Goal: Information Seeking & Learning: Learn about a topic

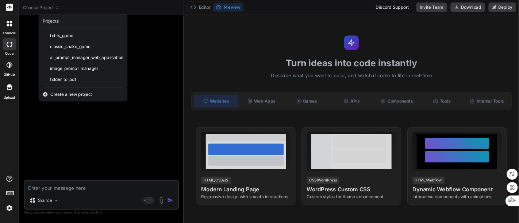
scroll to position [857, 0]
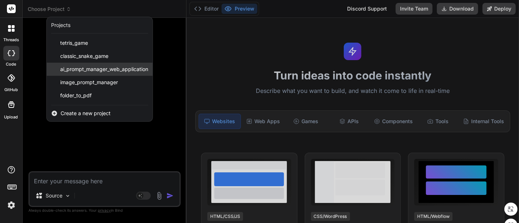
click at [98, 69] on span "ai_prompt_manager_web_application" at bounding box center [104, 69] width 88 height 7
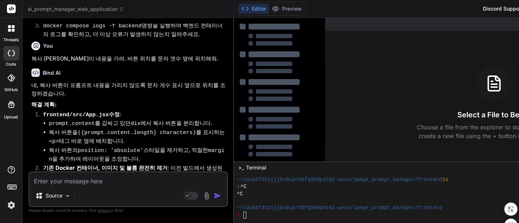
scroll to position [1180, 0]
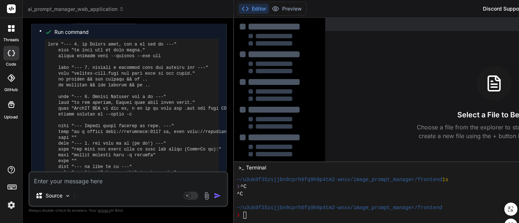
click at [164, 121] on pre at bounding box center [132, 124] width 168 height 164
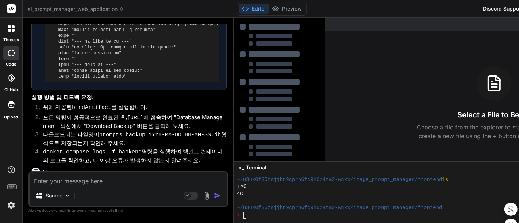
scroll to position [243, 0]
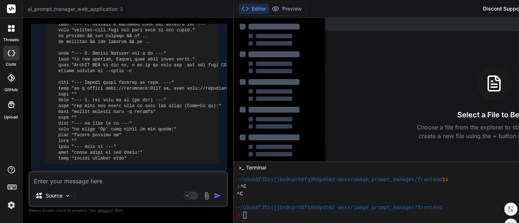
click at [11, 30] on icon at bounding box center [11, 28] width 7 height 7
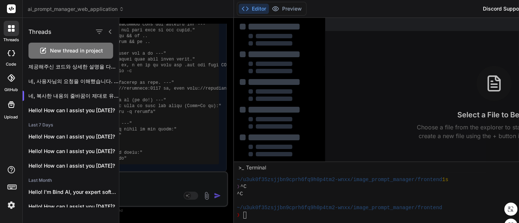
scroll to position [0, 0]
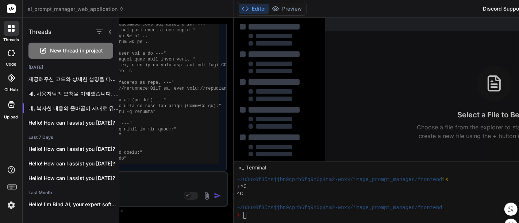
click at [175, 75] on div at bounding box center [319, 121] width 400 height 206
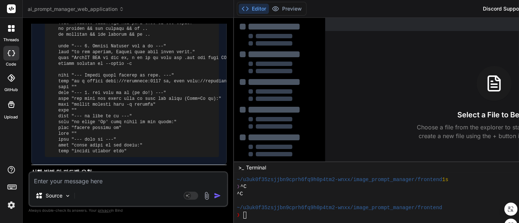
scroll to position [1379, 0]
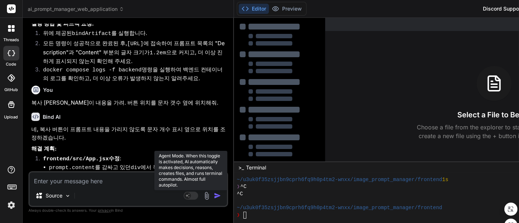
click at [198, 195] on rect at bounding box center [191, 196] width 15 height 8
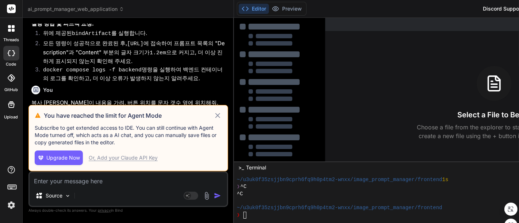
click at [222, 115] on icon at bounding box center [218, 115] width 8 height 9
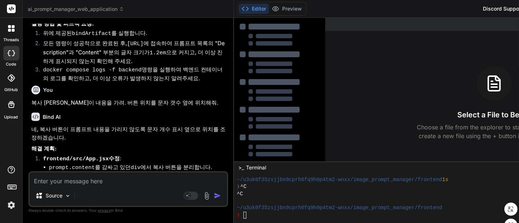
click at [120, 188] on div "Source Agent Mode. When this toggle is activated, AI automatically makes decisi…" at bounding box center [128, 190] width 200 height 36
click at [83, 183] on textarea at bounding box center [129, 179] width 198 height 13
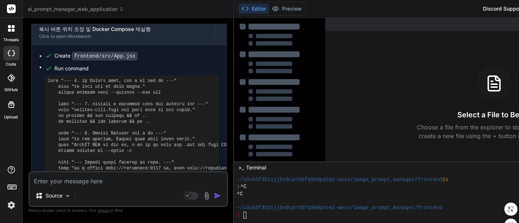
scroll to position [1623, 0]
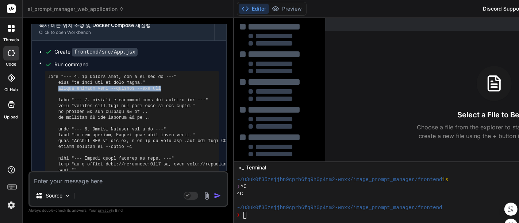
drag, startPoint x: 154, startPoint y: 44, endPoint x: 57, endPoint y: 45, distance: 96.8
click at [57, 74] on pre at bounding box center [132, 156] width 168 height 164
copy pre "docker compose down --volumes --rmi all"
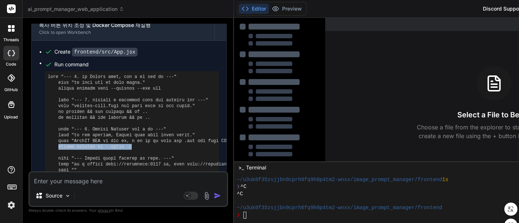
drag, startPoint x: 130, startPoint y: 103, endPoint x: 57, endPoint y: 103, distance: 73.4
click at [57, 103] on pre at bounding box center [132, 156] width 168 height 164
copy pre "docker compose up --build -d"
click at [138, 106] on pre at bounding box center [132, 156] width 168 height 164
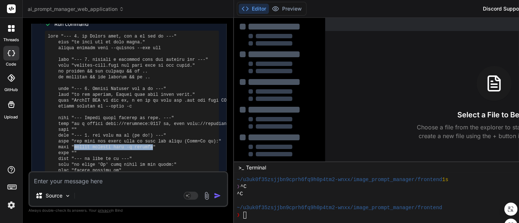
drag, startPoint x: 71, startPoint y: 104, endPoint x: 144, endPoint y: 102, distance: 73.1
click at [144, 102] on pre at bounding box center [132, 116] width 168 height 164
copy pre "docker compose logs -f backend"
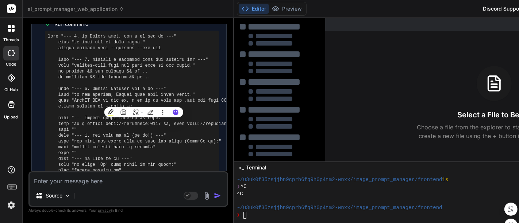
click at [129, 190] on div "Source" at bounding box center [129, 198] width 198 height 18
click at [84, 9] on span "ai_prompt_manager_web_application" at bounding box center [76, 8] width 96 height 7
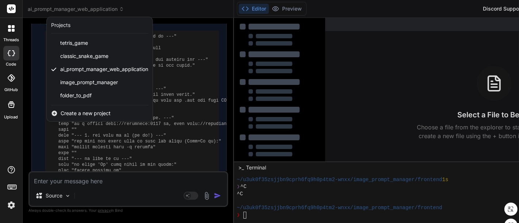
click at [128, 186] on div at bounding box center [259, 111] width 519 height 223
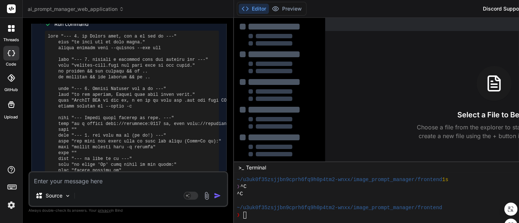
click at [122, 177] on textarea at bounding box center [129, 179] width 198 height 13
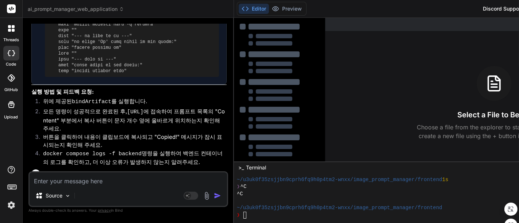
scroll to position [1866, 0]
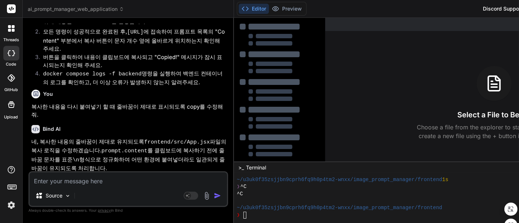
click at [119, 183] on textarea at bounding box center [129, 179] width 198 height 13
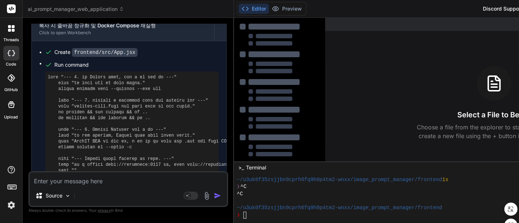
scroll to position [2072, 0]
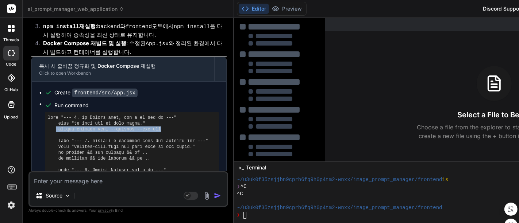
drag, startPoint x: 56, startPoint y: 62, endPoint x: 150, endPoint y: 63, distance: 94.2
click at [150, 115] on pre at bounding box center [132, 197] width 168 height 164
copy pre "docker compose down --volumes --rmi all"
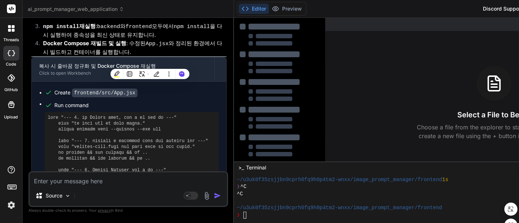
click at [122, 183] on textarea at bounding box center [129, 179] width 198 height 13
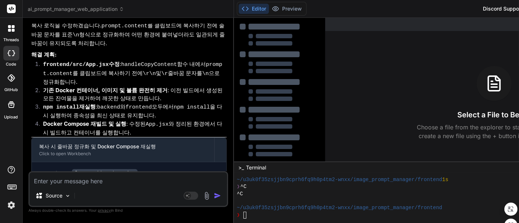
scroll to position [2194, 0]
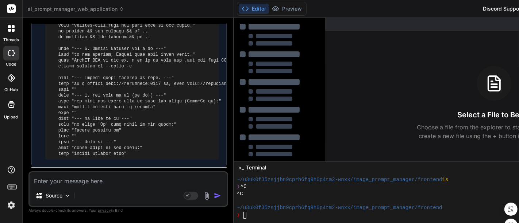
click at [84, 10] on span "ai_prompt_manager_web_application" at bounding box center [76, 8] width 96 height 7
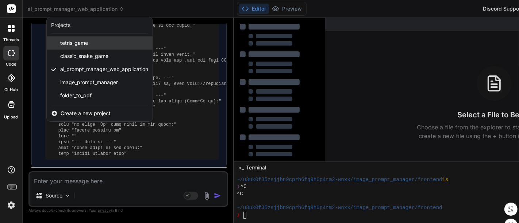
click at [84, 41] on span "tetris_game" at bounding box center [74, 42] width 28 height 7
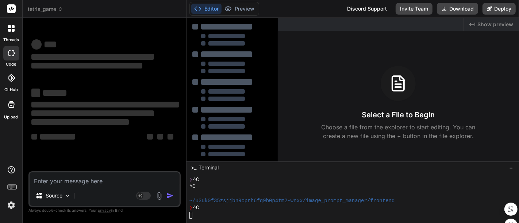
type textarea "x"
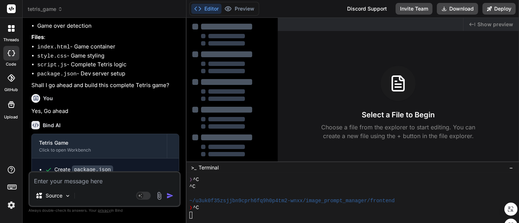
scroll to position [250, 0]
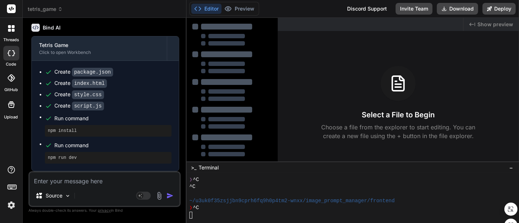
click at [85, 179] on textarea at bounding box center [105, 179] width 150 height 13
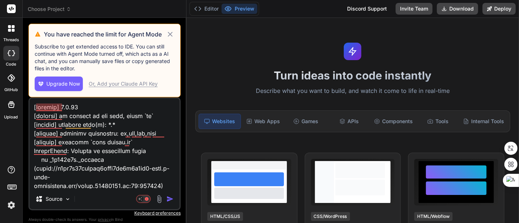
scroll to position [220, 0]
click at [172, 33] on icon at bounding box center [170, 34] width 5 height 5
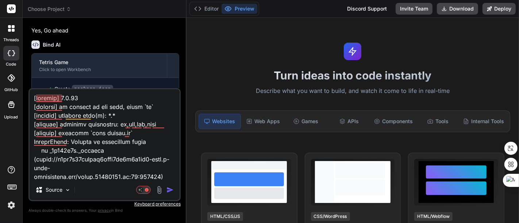
type textarea "x"
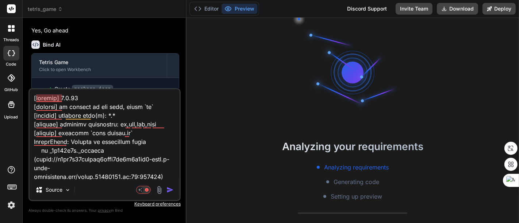
scroll to position [21, 0]
click at [113, 128] on textarea at bounding box center [105, 134] width 150 height 91
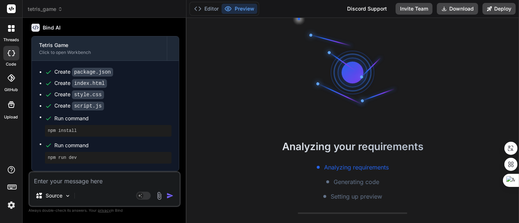
scroll to position [250, 0]
click at [109, 182] on textarea at bounding box center [105, 179] width 150 height 13
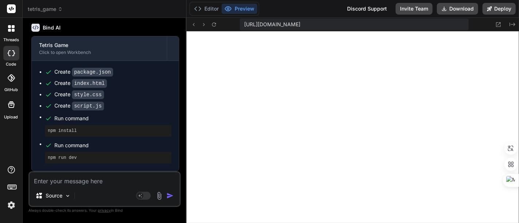
type textarea "x"
type textarea "ㅇ"
type textarea "x"
type textarea "이"
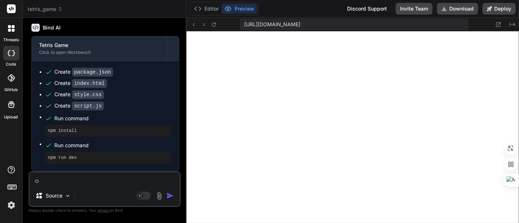
type textarea "x"
type textarea "ㅇ"
type textarea "x"
type textarea "ㅇ"
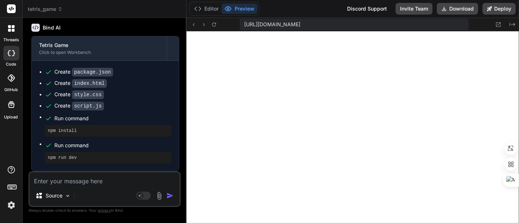
type textarea "x"
type textarea "이"
type textarea "x"
type textarea "이"
type textarea "x"
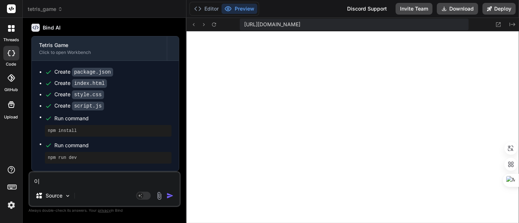
type textarea "이 ㅋ"
type textarea "x"
type textarea "이 코"
type textarea "x"
type textarea "이 ㅋ"
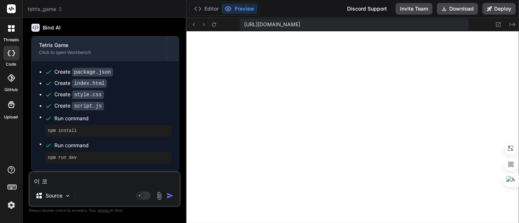
type textarea "x"
type textarea "이"
type textarea "x"
type textarea "이"
type textarea "x"
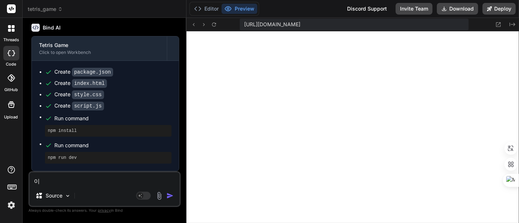
type textarea "x"
type textarea "ㅇ"
type textarea "x"
type textarea "이"
type textarea "x"
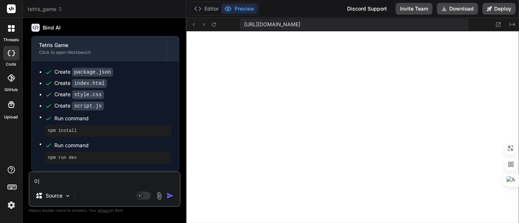
type textarea "이"
type textarea "x"
type textarea "이 ㅋ"
type textarea "x"
type textarea "이 코"
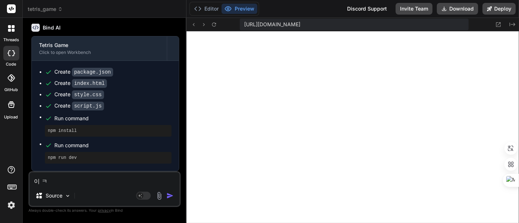
type textarea "x"
type textarea "이 콛"
type textarea "x"
type textarea "이 코드"
type textarea "x"
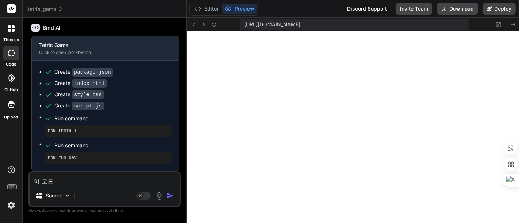
type textarea "이 코든"
type textarea "x"
type textarea "이 코드느"
type textarea "x"
type textarea "이 코드는"
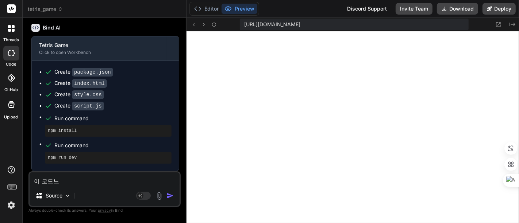
type textarea "x"
type textarea "이 코드는"
type textarea "x"
type textarea "이 코드는"
type textarea "x"
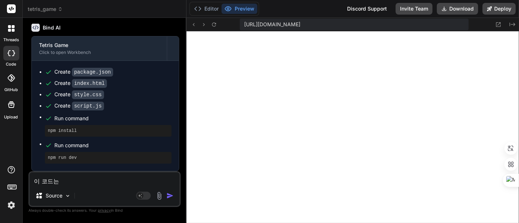
type textarea "이 코드"
type textarea "x"
type textarea "이 코"
type textarea "x"
type textarea "이"
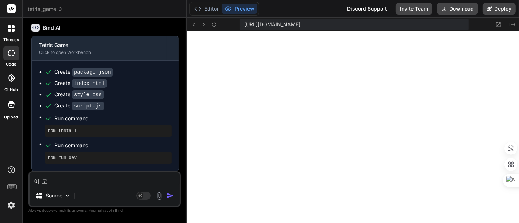
type textarea "x"
type textarea "이"
type textarea "x"
type textarea "ㄷ"
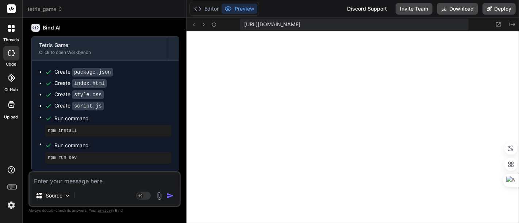
type textarea "x"
type textarea "다"
type textarea "x"
type textarea "달"
type textarea "x"
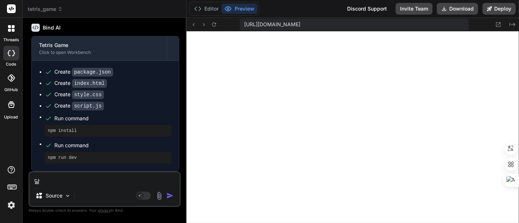
type textarea "다르"
type textarea "x"
type textarea "다른"
type textarea "x"
type textarea "다른"
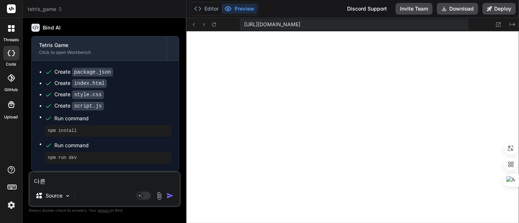
type textarea "x"
type textarea "다른 ㄱ"
type textarea "x"
type textarea "다른 게"
type textarea "x"
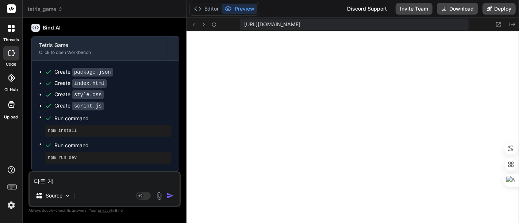
type textarea "다른 겡"
type textarea "x"
type textarea "다른 게이"
type textarea "x"
type textarea "다른 게임"
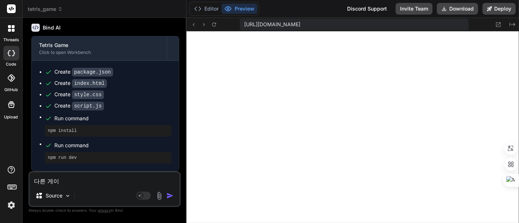
type textarea "x"
type textarea "다른 게임ㄷ"
type textarea "x"
type textarea "다른 게임도"
type textarea "x"
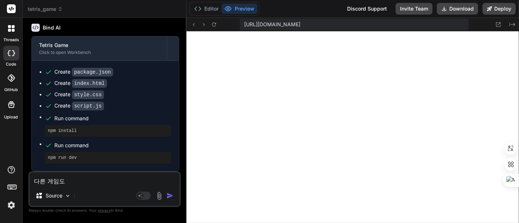
type textarea "다른 게임도"
type textarea "x"
type textarea "다른 게임도 ㅁ"
type textarea "x"
type textarea "다른 게임도 마"
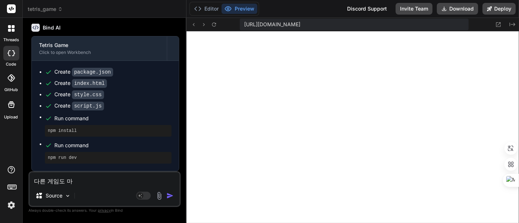
type textarea "x"
type textarea "다른 게임도 만"
type textarea "x"
type textarea "다른 게임도 만ㄷ"
type textarea "x"
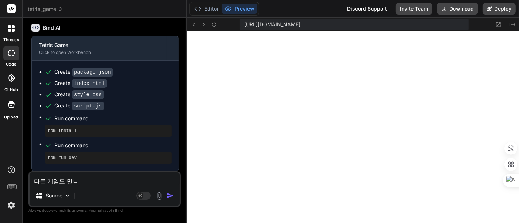
type textarea "다른 게임도 만드"
type textarea "x"
type textarea "다른 게임도 만들"
type textarea "x"
type textarea "다른 게임도 만들"
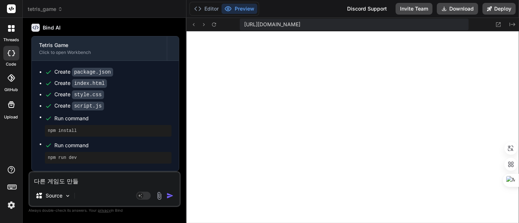
type textarea "x"
type textarea "다른 게임도 만들 ㅅ"
type textarea "x"
type textarea "다른 게임도 만들 수"
type textarea "x"
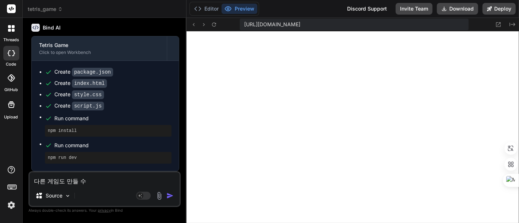
type textarea "다른 게임도 만들 수"
type textarea "x"
type textarea "다른 게임도 만들 수 ㅇ"
type textarea "x"
type textarea "다른 게임도 만들 수 이"
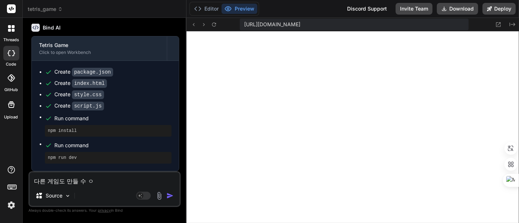
type textarea "x"
type textarea "다른 게임도 만들 수 있"
type textarea "x"
type textarea "다른 게임도 만들 수 있ㅇ"
type textarea "x"
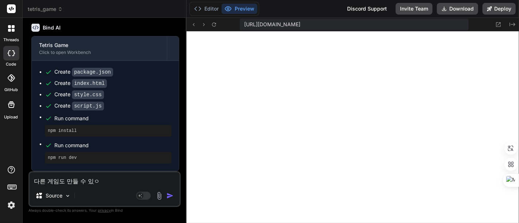
type textarea "다른 게임도 만들 수 있어"
type textarea "x"
type textarea "다른 게임도 만들 수 있어?"
type textarea "x"
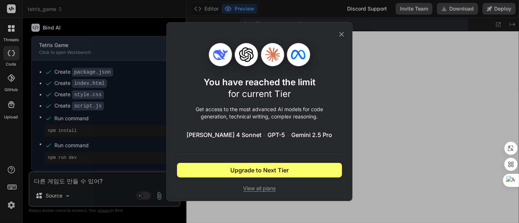
type textarea "다른 게임도 만들 수 있어?"
click at [268, 189] on span "View all plans" at bounding box center [259, 188] width 165 height 7
click at [342, 34] on icon at bounding box center [342, 34] width 5 height 5
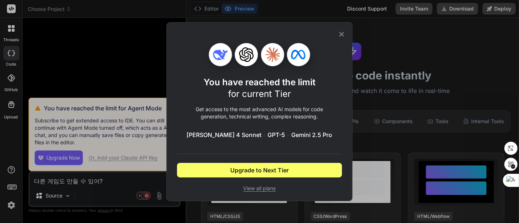
click at [343, 34] on icon at bounding box center [342, 34] width 8 height 8
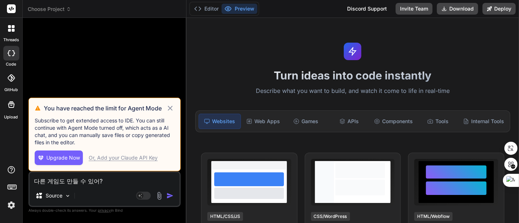
click at [170, 108] on icon at bounding box center [170, 108] width 5 height 5
type textarea "x"
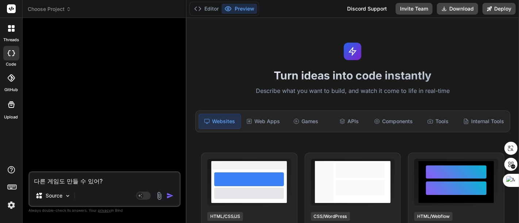
click at [63, 11] on span "Choose Project" at bounding box center [49, 8] width 43 height 7
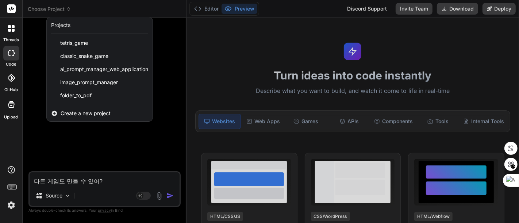
click at [199, 73] on div at bounding box center [259, 111] width 519 height 223
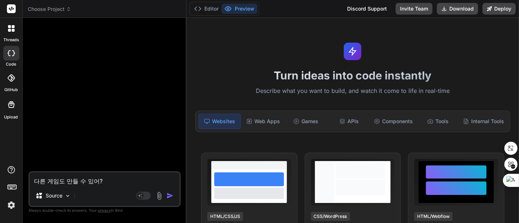
click at [141, 84] on div at bounding box center [105, 98] width 151 height 148
drag, startPoint x: 110, startPoint y: 180, endPoint x: -9, endPoint y: 179, distance: 118.3
click at [0, 179] on html "threads code GitHub Upload Choose Project Created with Pixso. Bind AI Web Searc…" at bounding box center [259, 111] width 519 height 223
type textarea "x"
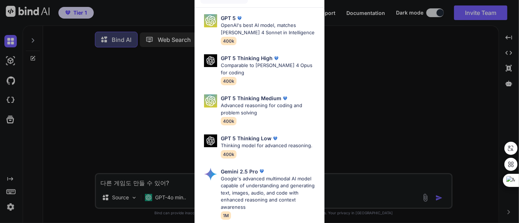
click at [351, 68] on div "Ultra Models GPT 5 OpenAI's best AI model, matches Claude 4 Sonnet in Intellige…" at bounding box center [259, 111] width 519 height 223
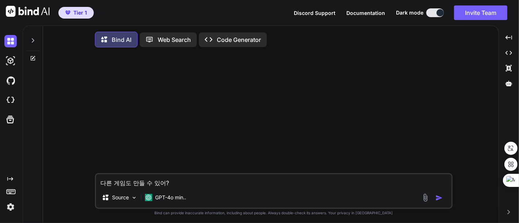
click at [175, 36] on p "Web Search" at bounding box center [174, 39] width 33 height 9
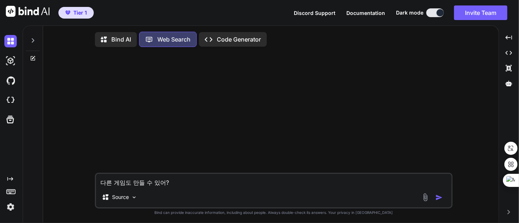
scroll to position [2, 0]
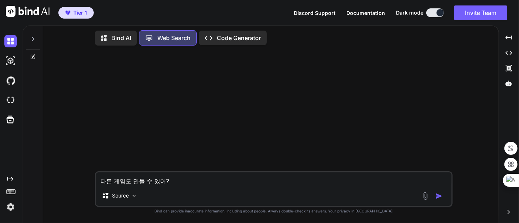
drag, startPoint x: 175, startPoint y: 181, endPoint x: 101, endPoint y: 181, distance: 73.8
click at [101, 181] on textarea "다른 게임도 만들 수 있어?" at bounding box center [274, 179] width 356 height 13
type textarea "x"
type textarea "d"
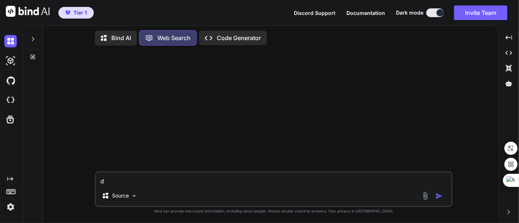
type textarea "x"
type textarea "do"
type textarea "x"
type textarea "doc"
type textarea "x"
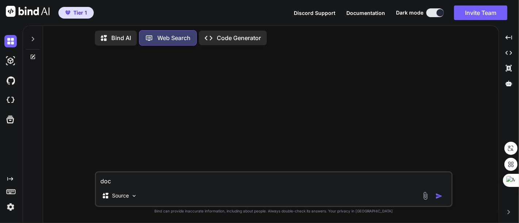
type textarea "dock"
type textarea "x"
type textarea "docke"
type textarea "x"
type textarea "docker"
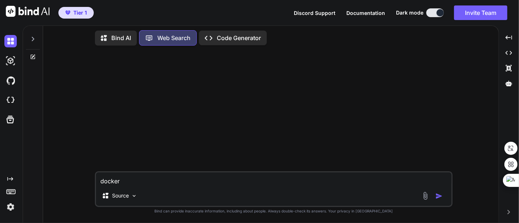
type textarea "x"
type textarea "dockerㄹ"
type textarea "x"
type textarea "docker르"
type textarea "x"
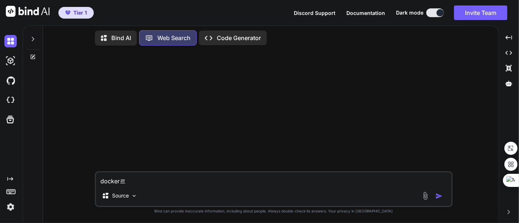
type textarea "docker를"
type textarea "x"
type textarea "docker를"
type textarea "x"
type textarea "docker를 gi"
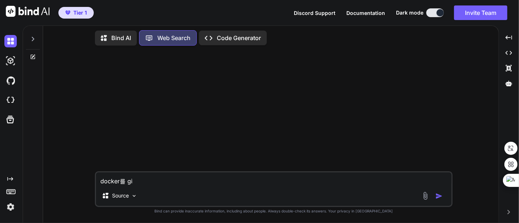
type textarea "x"
type textarea "docker를 git"
type textarea "x"
type textarea "docker를 gitu"
type textarea "x"
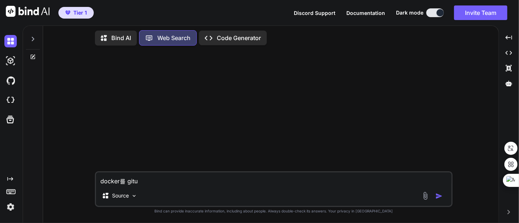
type textarea "docker를 git"
type textarea "x"
type textarea "docker를 gith"
type textarea "x"
type textarea "docker를 githu"
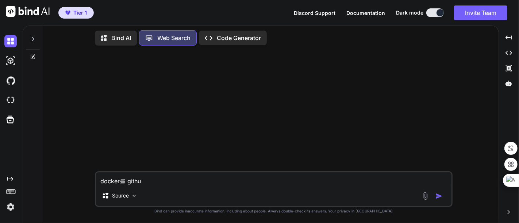
type textarea "x"
type textarea "docker를 github"
type textarea "x"
type textarea "docker를 github"
type textarea "x"
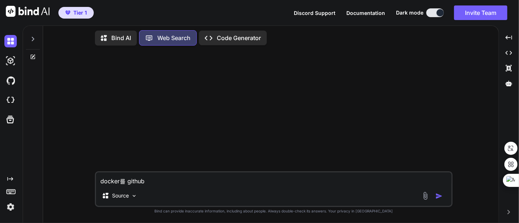
type textarea "docker를 github ㅊ"
type textarea "x"
type textarea "docker를 github ㅊㄹ"
type textarea "x"
type textarea "docker를 github ㅊ러"
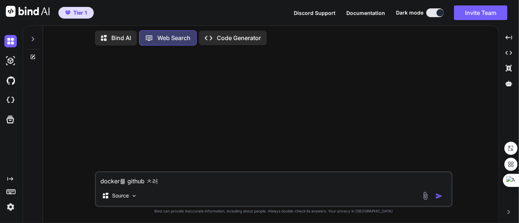
type textarea "x"
type textarea "docker를 github ㅊㄹ"
type textarea "x"
type textarea "docker를 github ㅊ"
type textarea "x"
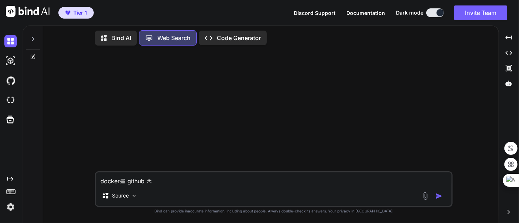
type textarea "docker를 github"
type textarea "x"
type textarea "docker를 github ㅊ"
type textarea "x"
type textarea "docker를 github 처"
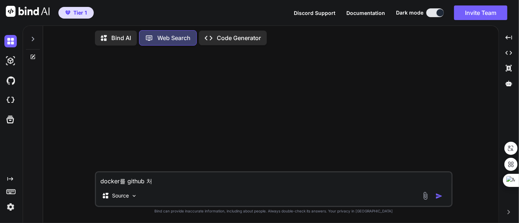
type textarea "x"
type textarea "docker를 github 철"
type textarea "x"
type textarea "docker를 github 처러"
type textarea "x"
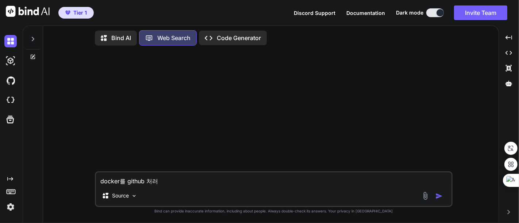
type textarea "docker를 github 처럼"
type textarea "x"
type textarea "docker를 github 처럼"
click at [248, 185] on textarea "docker를 github 처럼" at bounding box center [274, 179] width 356 height 13
type textarea "x"
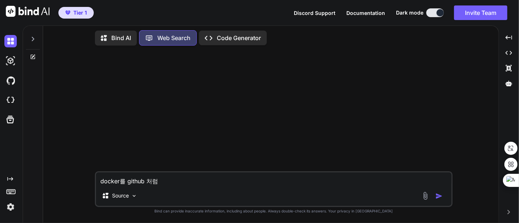
type textarea "docker를 github 처럼 ㄱ"
type textarea "x"
type textarea "docker를 github 처럼 고"
type textarea "x"
type textarea "docker를 github 처럼 과"
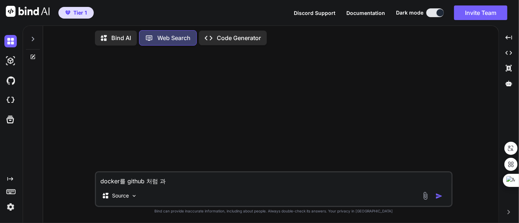
type textarea "x"
type textarea "docker를 github 처럼 관"
type textarea "x"
type textarea "docker를 github 처럼 관ㄹ"
type textarea "x"
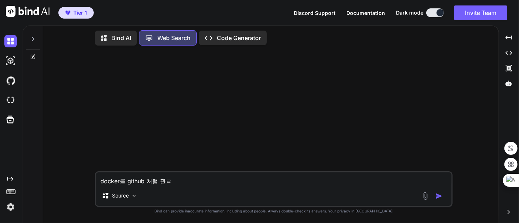
type textarea "docker를 github 처럼 관리"
type textarea "x"
type textarea "docker를 github 처럼 관맇"
type textarea "x"
type textarea "docker를 github 처럼 관리하"
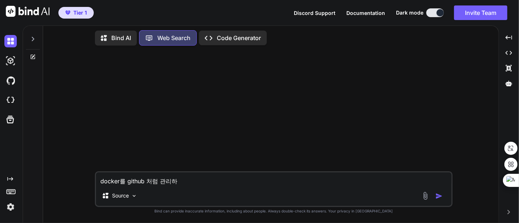
type textarea "x"
type textarea "docker를 github 처럼 관리할"
type textarea "x"
type textarea "docker를 github 처럼 관리할 ㅅ"
type textarea "x"
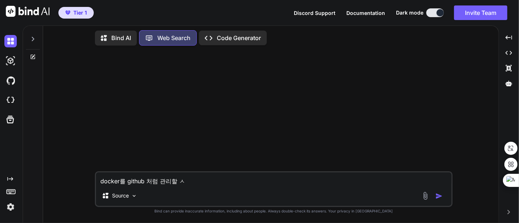
type textarea "docker를 github 처럼 관리할 수"
type textarea "x"
type textarea "docker를 github 처럼 관리할 수"
type textarea "x"
type textarea "docker를 github 처럼 관리할 수 ㅇ"
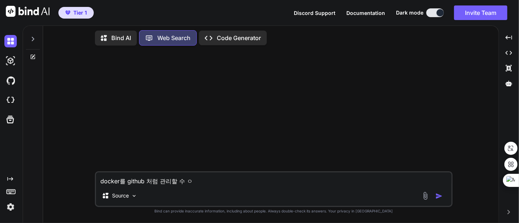
type textarea "x"
type textarea "docker를 github 처럼 관리할 수 이"
type textarea "x"
type textarea "docker를 github 처럼 관리할 수 있"
type textarea "x"
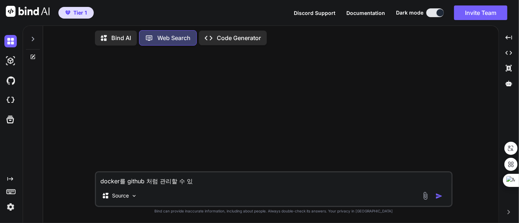
type textarea "docker를 github 처럼 관리할 수 있ㄴ"
type textarea "x"
type textarea "docker를 github 처럼 관리할 수 있느"
type textarea "x"
type textarea "docker를 github 처럼 관리할 수 있는"
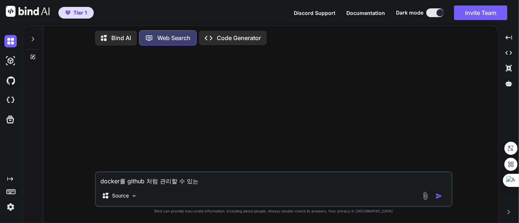
type textarea "x"
type textarea "docker를 github 처럼 관리할 수 있는"
type textarea "x"
type textarea "docker를 github 처럼 관리할 수 있는 ㅍ"
type textarea "x"
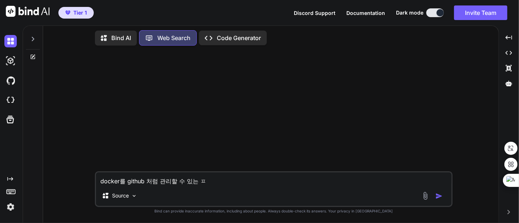
type textarea "docker를 github 처럼 관리할 수 있는 프"
type textarea "x"
type textarea "docker를 github 처럼 관리할 수 있는 플"
type textarea "x"
type textarea "docker를 github 처럼 관리할 수 있는 프로"
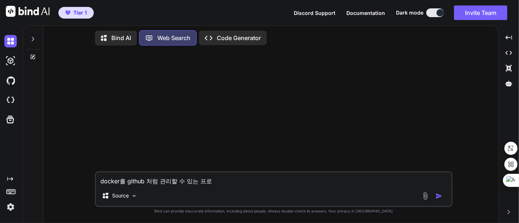
type textarea "x"
type textarea "docker를 github 처럼 관리할 수 있는 프록"
type textarea "x"
type textarea "docker를 github 처럼 관리할 수 있는 프로그"
type textarea "x"
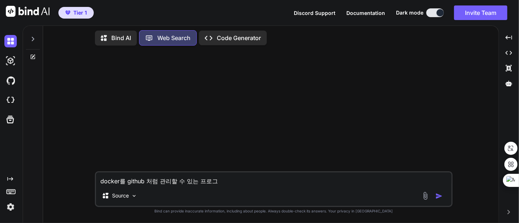
type textarea "docker를 github 처럼 관리할 수 있는 프로글"
type textarea "x"
type textarea "docker를 github 처럼 관리할 수 있는 프로그래"
type textarea "x"
type textarea "docker를 github 처럼 관리할 수 있는 프로그램"
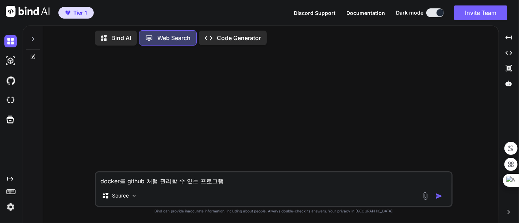
type textarea "x"
type textarea "docker를 github 처럼 관리할 수 있는 프로그램ㅇ"
type textarea "x"
type textarea "docker를 github 처럼 관리할 수 있는 프로그램이"
type textarea "x"
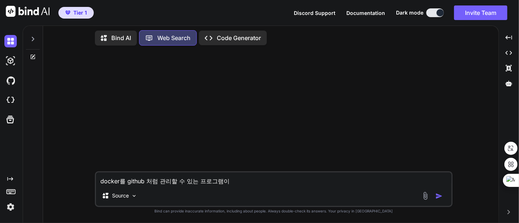
type textarea "docker를 github 처럼 관리할 수 있는 프로그램이"
type textarea "x"
type textarea "docker를 github 처럼 관리할 수 있는 프로그램이 ㅇ"
type textarea "x"
type textarea "docker를 github 처럼 관리할 수 있는 프로그램이 이"
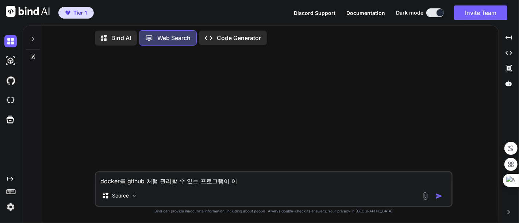
type textarea "x"
type textarea "docker를 github 처럼 관리할 수 있는 프로그램이 있"
type textarea "x"
type textarea "docker를 github 처럼 관리할 수 있는 프로그램이 있ㅇ"
type textarea "x"
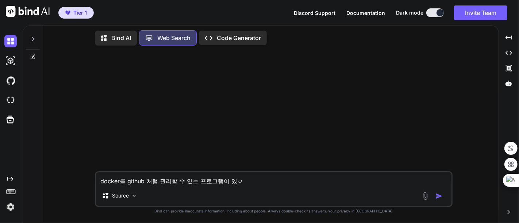
type textarea "docker를 github 처럼 관리할 수 있는 프로그램이 있어"
type textarea "x"
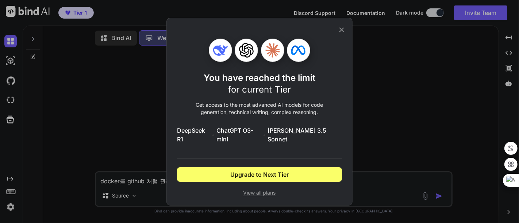
type textarea "docker를 github 처럼 관리할 수 있는 프로그램이 있어?"
click at [344, 33] on icon at bounding box center [342, 30] width 8 height 8
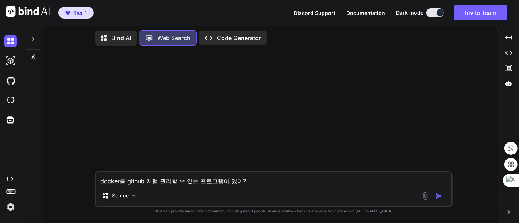
click at [115, 36] on p "Bind AI" at bounding box center [121, 38] width 20 height 9
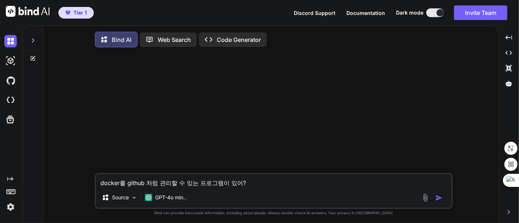
type textarea "x"
click at [75, 10] on span "Tier 1" at bounding box center [80, 12] width 14 height 7
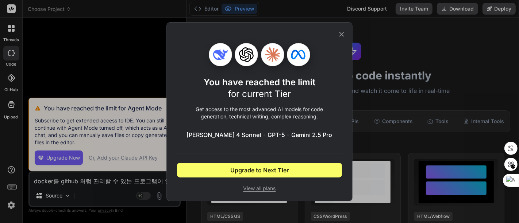
click at [341, 33] on icon at bounding box center [342, 34] width 8 height 8
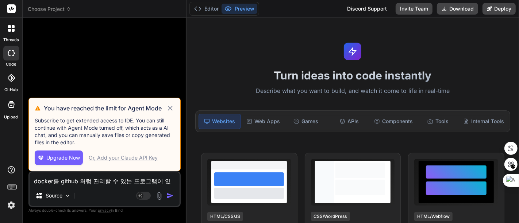
click at [9, 205] on img at bounding box center [11, 205] width 12 height 12
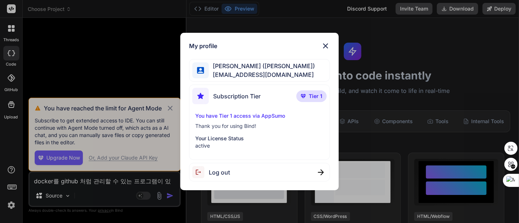
click at [258, 70] on span "[PERSON_NAME] ([PERSON_NAME])" at bounding box center [262, 66] width 107 height 9
click at [251, 98] on span "Subscription Tier" at bounding box center [236, 96] width 47 height 9
click at [318, 94] on span "Tier 1" at bounding box center [316, 96] width 14 height 7
click at [243, 130] on p "Thank you for using Bind!" at bounding box center [259, 126] width 129 height 7
click at [400, 32] on div "My profile [PERSON_NAME] ([PERSON_NAME]) [EMAIL_ADDRESS][DOMAIN_NAME] Subscript…" at bounding box center [259, 111] width 519 height 223
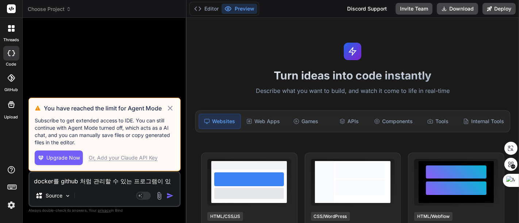
click at [370, 12] on div "Discord Support" at bounding box center [367, 9] width 49 height 12
click at [9, 205] on img at bounding box center [11, 205] width 12 height 12
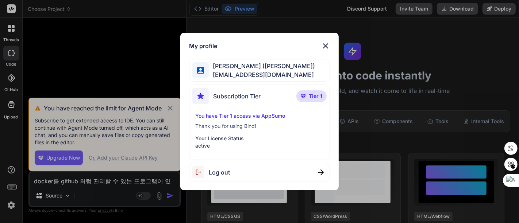
click at [10, 205] on div "My profile [PERSON_NAME] ([PERSON_NAME]) [EMAIL_ADDRESS][DOMAIN_NAME] Subscript…" at bounding box center [259, 111] width 519 height 223
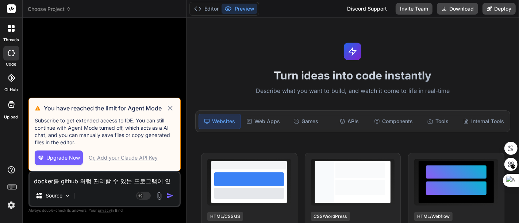
click at [11, 186] on rect at bounding box center [11, 186] width 1 height 1
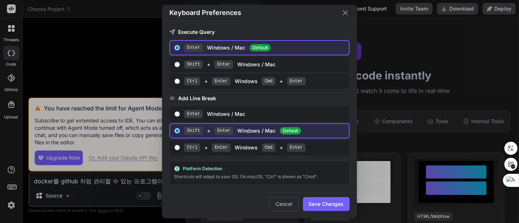
click at [346, 15] on icon "Close" at bounding box center [345, 12] width 9 height 9
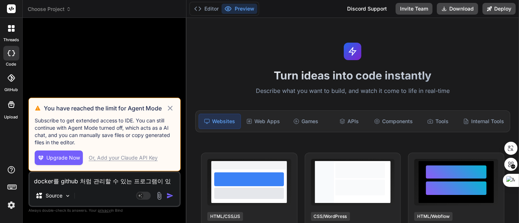
click at [11, 187] on rect at bounding box center [10, 186] width 1 height 1
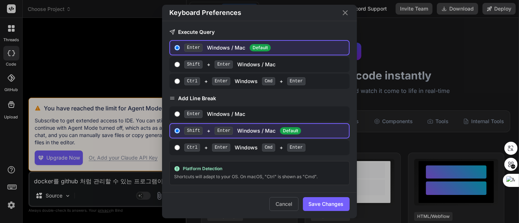
click at [347, 14] on icon "Close" at bounding box center [345, 12] width 9 height 9
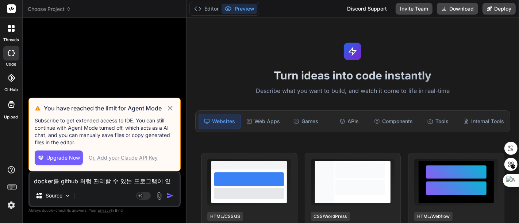
click at [11, 209] on img at bounding box center [11, 205] width 12 height 12
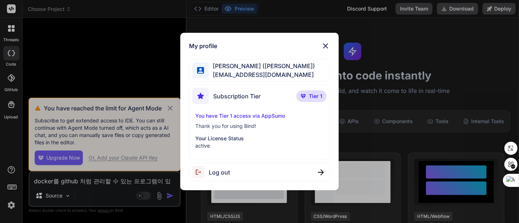
click at [231, 97] on span "Subscription Tier" at bounding box center [236, 96] width 47 height 9
click at [240, 74] on span "[EMAIL_ADDRESS][DOMAIN_NAME]" at bounding box center [262, 74] width 107 height 9
click at [326, 45] on img at bounding box center [325, 46] width 9 height 9
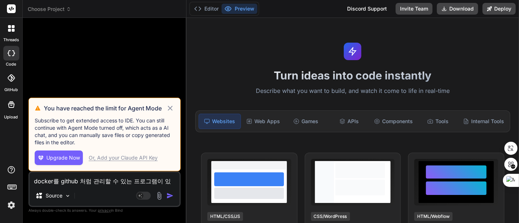
click at [11, 6] on rect at bounding box center [11, 8] width 9 height 9
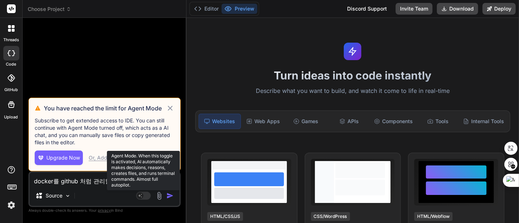
click at [147, 194] on rect at bounding box center [143, 196] width 15 height 8
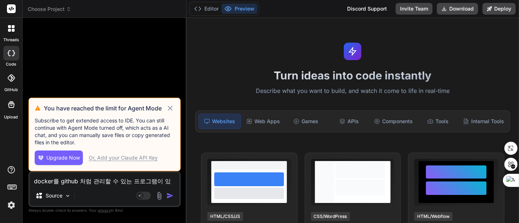
click at [168, 107] on icon at bounding box center [170, 108] width 5 height 5
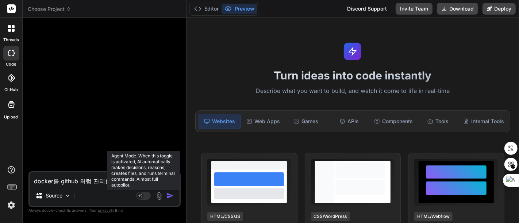
click at [145, 196] on rect at bounding box center [143, 196] width 15 height 8
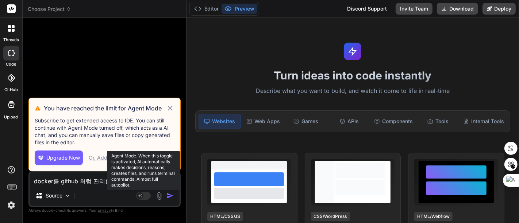
click at [150, 198] on rect at bounding box center [143, 196] width 15 height 8
click at [147, 195] on rect at bounding box center [143, 196] width 15 height 8
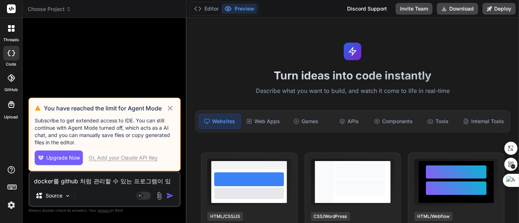
drag, startPoint x: 147, startPoint y: 195, endPoint x: 149, endPoint y: 163, distance: 32.2
click at [147, 194] on rect at bounding box center [143, 196] width 15 height 8
click at [169, 108] on icon at bounding box center [170, 108] width 8 height 9
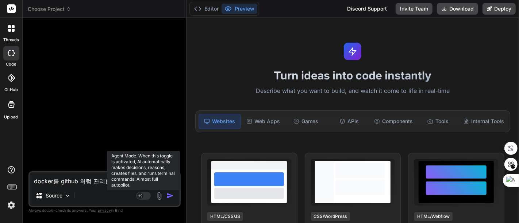
click at [139, 195] on rect at bounding box center [140, 196] width 7 height 7
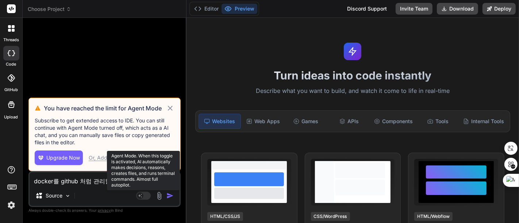
click at [139, 195] on rect at bounding box center [140, 196] width 7 height 7
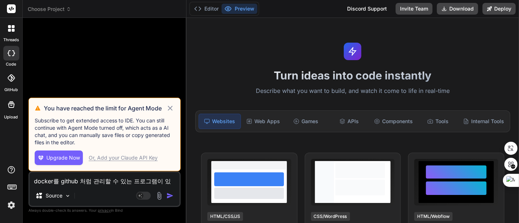
click at [171, 107] on icon at bounding box center [170, 108] width 8 height 9
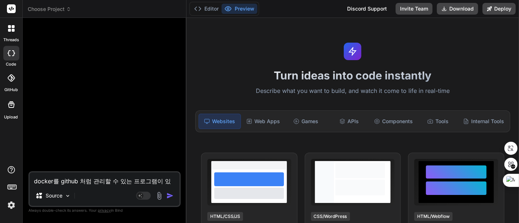
click at [91, 195] on div "Source" at bounding box center [105, 198] width 150 height 18
click at [63, 195] on div "Source" at bounding box center [53, 196] width 41 height 15
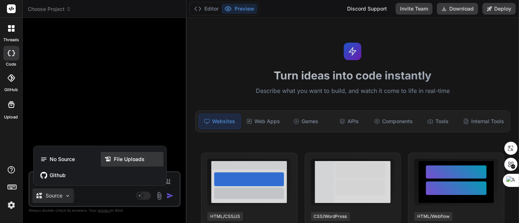
click at [123, 161] on span "File Uploads" at bounding box center [129, 159] width 31 height 7
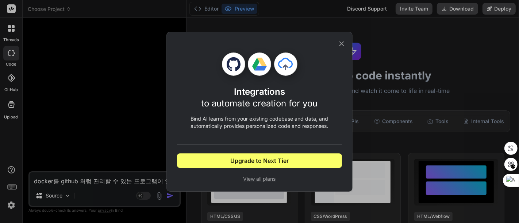
click at [253, 180] on span "View all plans" at bounding box center [259, 179] width 165 height 7
click at [340, 42] on icon at bounding box center [342, 44] width 8 height 8
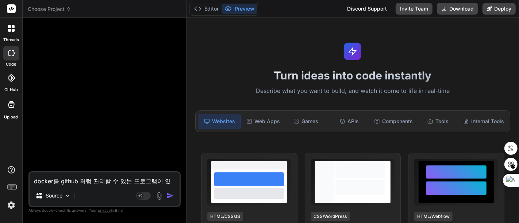
click at [47, 9] on span "Choose Project" at bounding box center [49, 8] width 43 height 7
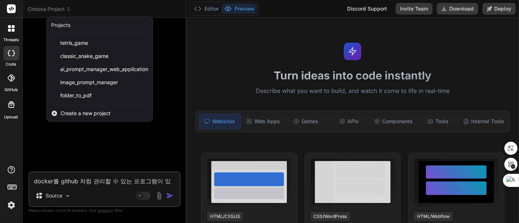
click at [102, 179] on div at bounding box center [259, 111] width 519 height 223
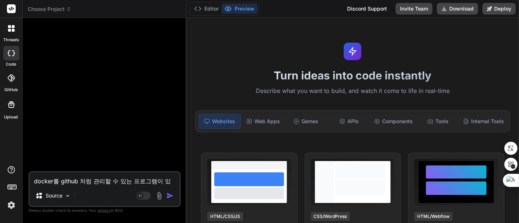
click at [173, 180] on textarea "docker를 github 처럼 관리할 수 있는 프로그램이 있어?" at bounding box center [105, 179] width 150 height 13
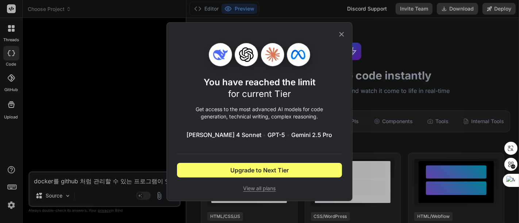
click at [342, 35] on icon at bounding box center [342, 34] width 5 height 5
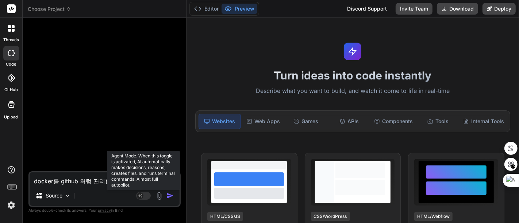
click at [145, 196] on rect at bounding box center [143, 196] width 15 height 8
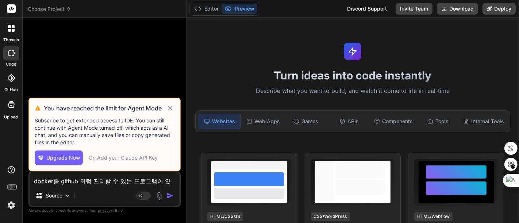
click at [68, 156] on span "Upgrade Now" at bounding box center [63, 157] width 34 height 7
type textarea "x"
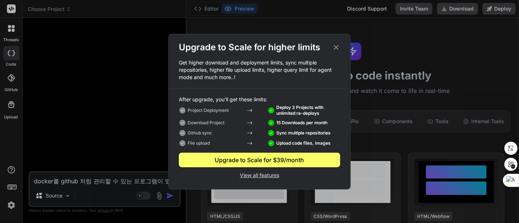
click at [338, 46] on icon at bounding box center [336, 47] width 5 height 5
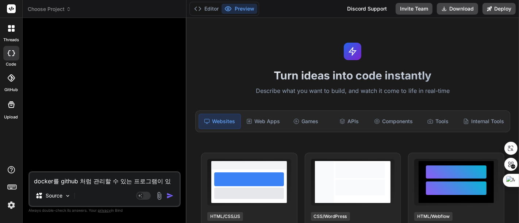
click at [140, 110] on div at bounding box center [105, 98] width 151 height 148
click at [11, 7] on icon at bounding box center [11, 9] width 5 height 4
click at [52, 8] on span "Choose Project" at bounding box center [49, 8] width 43 height 7
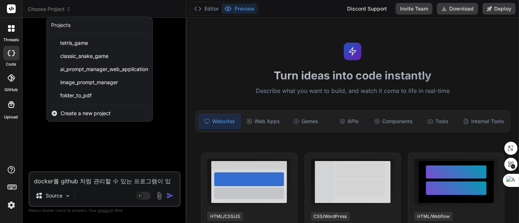
click at [52, 8] on div at bounding box center [259, 111] width 519 height 223
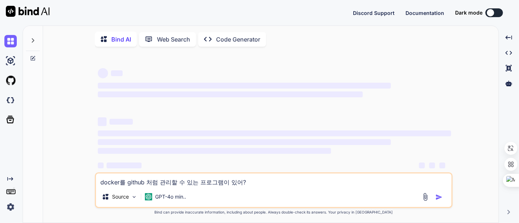
click at [15, 205] on img at bounding box center [10, 207] width 12 height 12
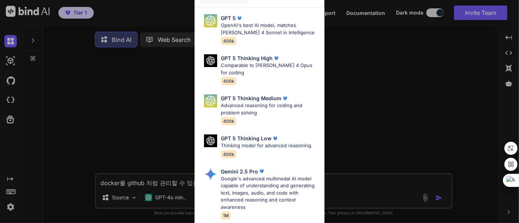
click at [10, 208] on div "Ultra Models GPT 5 OpenAI's best AI model, matches [PERSON_NAME] 4 Sonnet in In…" at bounding box center [259, 111] width 519 height 223
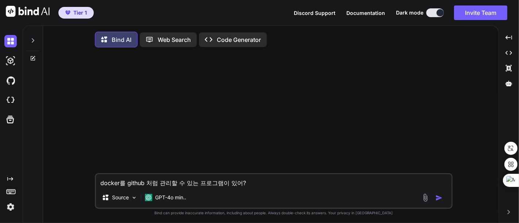
click at [10, 208] on img at bounding box center [10, 207] width 12 height 12
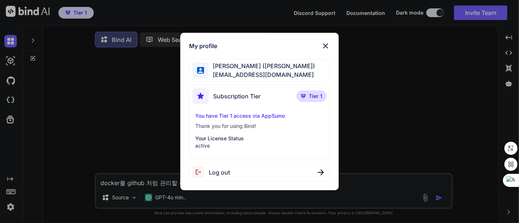
click at [242, 123] on p "Thank you for using Bind!" at bounding box center [259, 126] width 129 height 7
click at [313, 94] on span "Tier 1" at bounding box center [316, 96] width 14 height 7
click at [239, 95] on span "Subscription Tier" at bounding box center [236, 96] width 47 height 9
click at [203, 95] on img at bounding box center [200, 96] width 16 height 16
click at [227, 65] on span "[PERSON_NAME] ([PERSON_NAME])" at bounding box center [262, 66] width 107 height 9
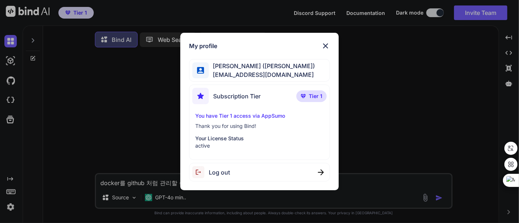
click at [246, 67] on span "[PERSON_NAME] ([PERSON_NAME])" at bounding box center [262, 66] width 107 height 9
click at [321, 87] on div "Subscription Tier Tier 1 You have Tier 1 access via AppSumo Thank you for using…" at bounding box center [259, 123] width 141 height 76
click at [317, 90] on div "Subscription Tier Tier 1" at bounding box center [259, 97] width 135 height 19
click at [318, 91] on p "Tier 1" at bounding box center [312, 97] width 30 height 12
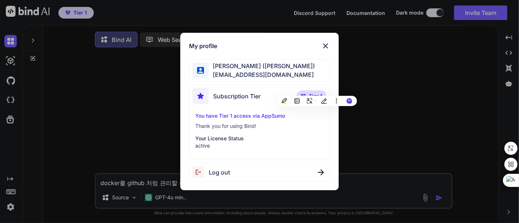
click at [270, 124] on p "Thank you for using Bind!" at bounding box center [259, 126] width 129 height 7
click at [244, 134] on div "You have Tier 1 access via AppSumo Thank you for using Bind! Your License Statu…" at bounding box center [259, 130] width 135 height 37
click at [242, 135] on p "Your License Status" at bounding box center [259, 138] width 129 height 7
click at [206, 147] on p "active" at bounding box center [259, 145] width 129 height 7
click at [217, 127] on p "Thank you for using Bind!" at bounding box center [259, 126] width 129 height 7
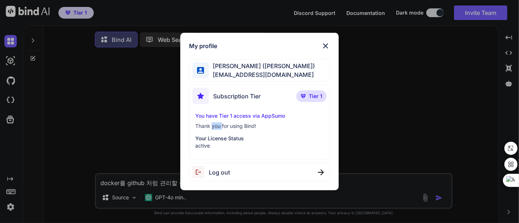
click at [218, 127] on p "Thank you for using Bind!" at bounding box center [259, 126] width 129 height 7
click at [398, 92] on div "My profile [PERSON_NAME] ([PERSON_NAME]) [EMAIL_ADDRESS][DOMAIN_NAME] Subscript…" at bounding box center [259, 111] width 519 height 223
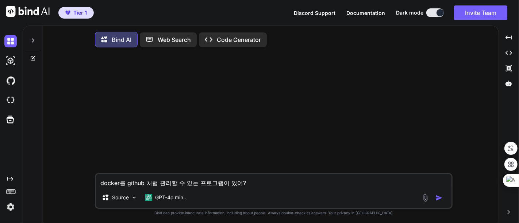
click at [260, 185] on textarea "docker를 github 처럼 관리할 수 있는 프로그램이 있어?" at bounding box center [274, 181] width 356 height 13
click at [182, 200] on p "GPT-4o min.." at bounding box center [170, 197] width 31 height 7
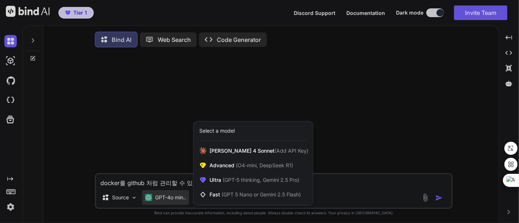
click at [342, 122] on div at bounding box center [259, 111] width 519 height 223
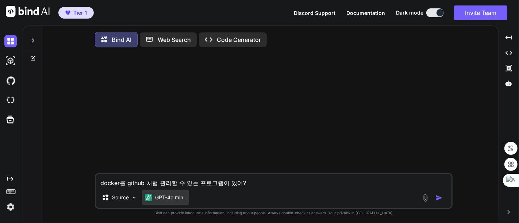
click at [154, 199] on div "GPT-4o min.." at bounding box center [165, 197] width 41 height 7
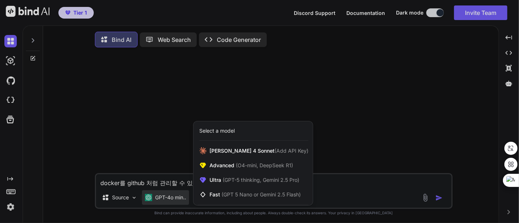
click at [154, 199] on div at bounding box center [259, 111] width 519 height 223
type textarea "x"
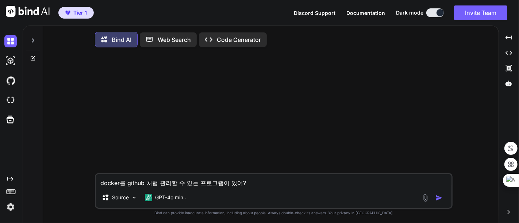
click at [268, 179] on textarea "docker를 github 처럼 관리할 수 있는 프로그램이 있어?" at bounding box center [274, 181] width 356 height 13
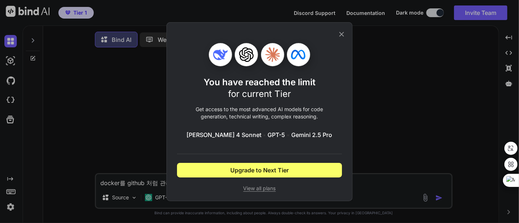
click at [344, 32] on icon at bounding box center [342, 34] width 8 height 8
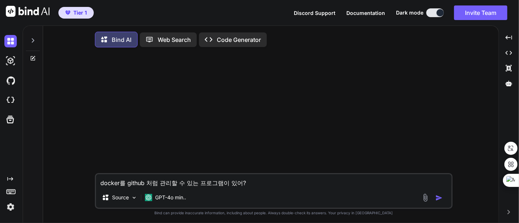
click at [9, 206] on img at bounding box center [10, 207] width 12 height 12
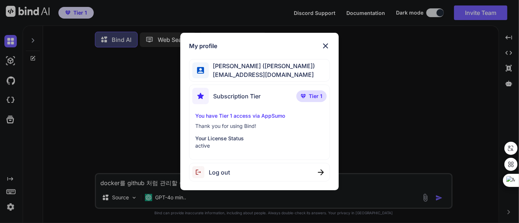
click at [10, 206] on div "My profile [PERSON_NAME] ([PERSON_NAME]) [EMAIL_ADDRESS][DOMAIN_NAME] Subscript…" at bounding box center [259, 111] width 519 height 223
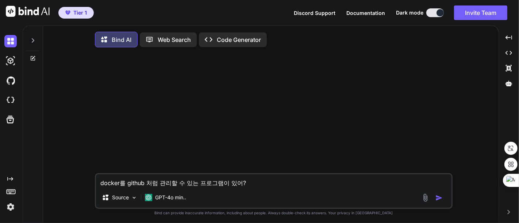
click at [10, 206] on img at bounding box center [10, 207] width 12 height 12
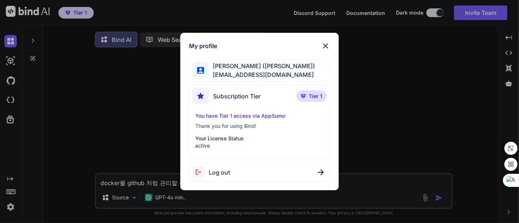
click at [325, 46] on img at bounding box center [325, 46] width 9 height 9
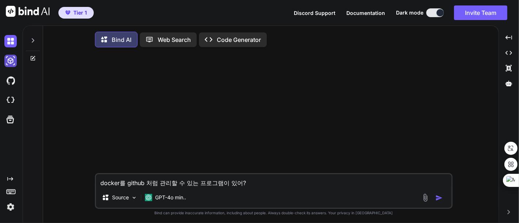
click at [11, 60] on img at bounding box center [10, 61] width 12 height 12
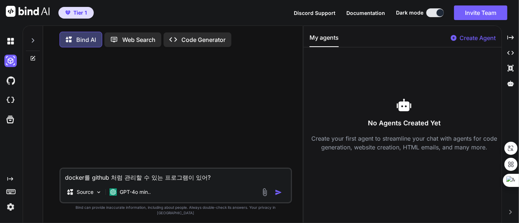
click at [474, 40] on p "Create Agent" at bounding box center [478, 38] width 36 height 9
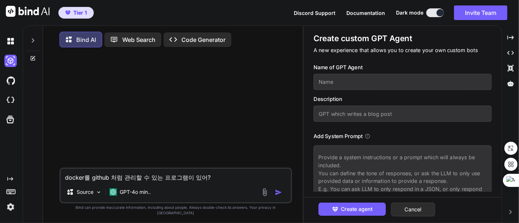
click at [375, 79] on input "text" at bounding box center [403, 82] width 178 height 16
type input "zz"
click at [371, 109] on input "text" at bounding box center [403, 114] width 178 height 16
type input "zz"
click at [362, 158] on textarea at bounding box center [403, 183] width 178 height 75
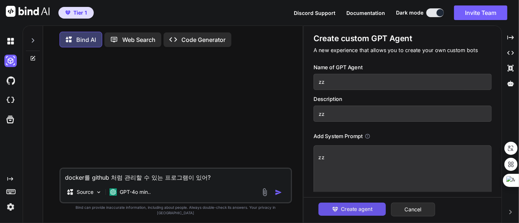
type textarea "zz"
click at [370, 208] on span "Create agent" at bounding box center [357, 210] width 32 height 8
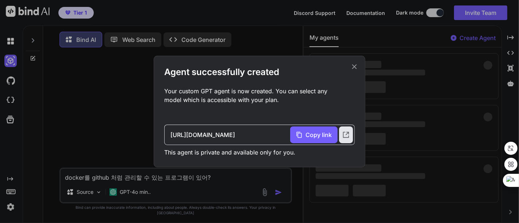
click at [357, 65] on icon at bounding box center [355, 67] width 8 height 8
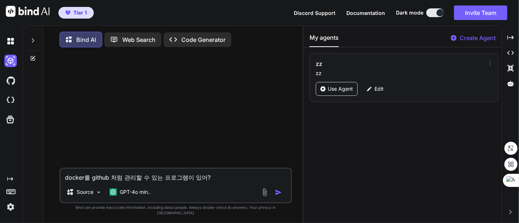
click at [490, 61] on icon at bounding box center [490, 63] width 1 height 5
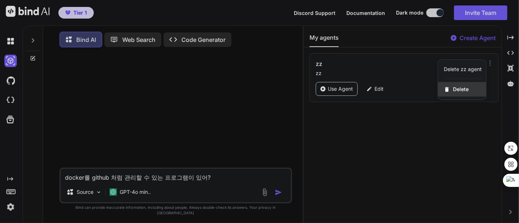
click at [464, 87] on span "Delete" at bounding box center [461, 89] width 16 height 7
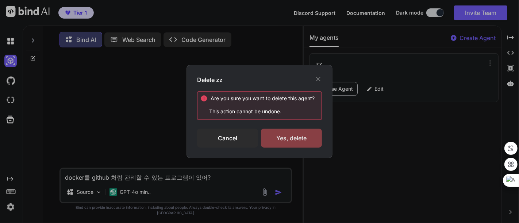
click at [293, 137] on div "Yes, delete" at bounding box center [291, 138] width 61 height 19
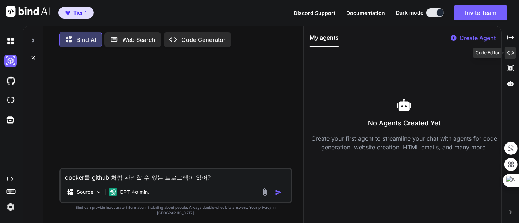
click at [511, 55] on icon "Created with Pixso." at bounding box center [511, 53] width 7 height 7
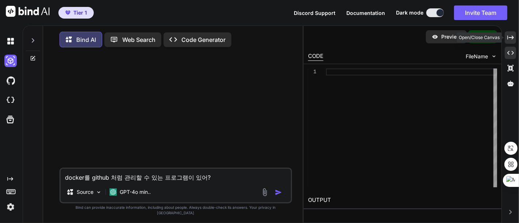
click at [509, 35] on icon "Created with Pixso." at bounding box center [511, 37] width 7 height 7
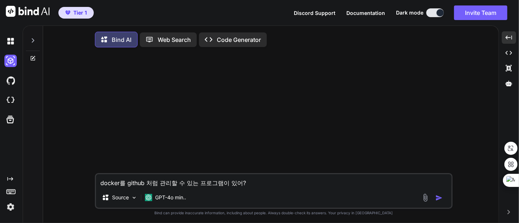
click at [241, 41] on p "Code Generator" at bounding box center [239, 39] width 44 height 9
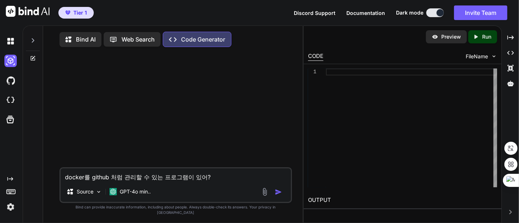
click at [220, 182] on textarea "docker를 github 처럼 관리할 수 있는 프로그램이 있어?" at bounding box center [176, 175] width 230 height 13
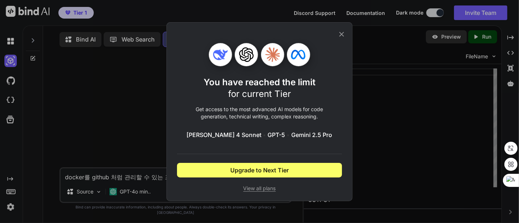
click at [342, 34] on icon at bounding box center [342, 34] width 5 height 5
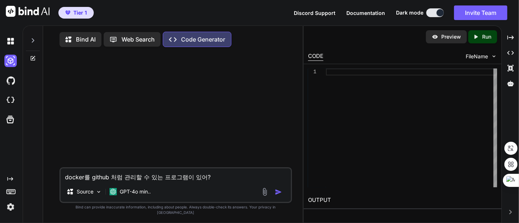
click at [215, 182] on textarea "docker를 github 처럼 관리할 수 있는 프로그램이 있어?" at bounding box center [176, 175] width 230 height 13
click at [9, 205] on img at bounding box center [10, 207] width 12 height 12
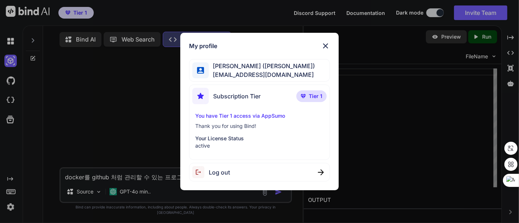
click at [309, 97] on p "Tier 1" at bounding box center [312, 97] width 30 height 12
click at [229, 130] on div "You have Tier 1 access via AppSumo Thank you for using Bind! Your License Statu…" at bounding box center [259, 130] width 135 height 37
click at [232, 135] on p "Your License Status" at bounding box center [259, 138] width 129 height 7
click at [285, 115] on p "You have Tier 1 access via AppSumo" at bounding box center [259, 115] width 129 height 7
click at [325, 43] on img at bounding box center [325, 46] width 9 height 9
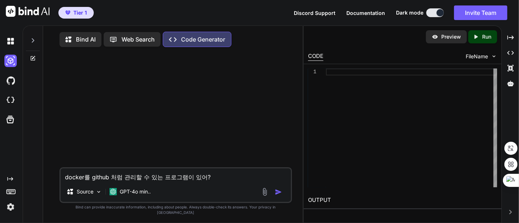
click at [321, 13] on span "Discord Support" at bounding box center [315, 13] width 42 height 6
click at [10, 207] on img at bounding box center [10, 207] width 12 height 12
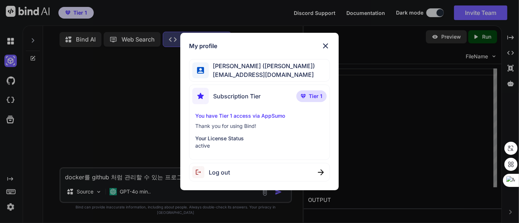
click at [323, 46] on img at bounding box center [325, 46] width 9 height 9
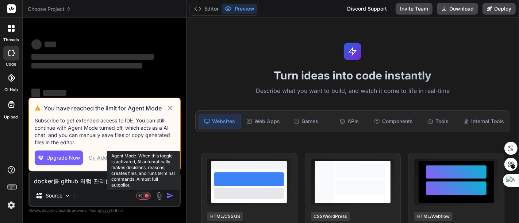
click at [149, 195] on rect at bounding box center [143, 196] width 14 height 8
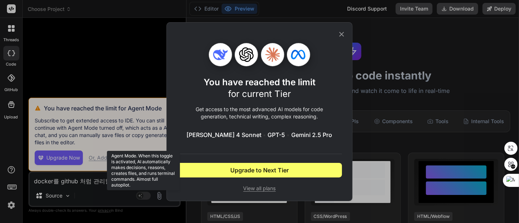
click at [342, 33] on icon at bounding box center [342, 34] width 8 height 8
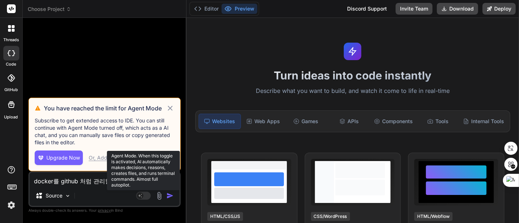
click at [172, 108] on icon at bounding box center [170, 108] width 5 height 5
type textarea "x"
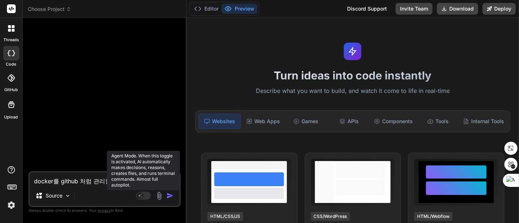
click at [10, 206] on img at bounding box center [11, 205] width 12 height 12
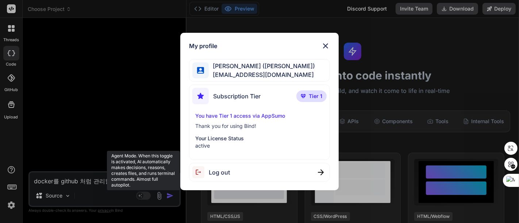
click at [237, 140] on p "Your License Status" at bounding box center [259, 138] width 129 height 7
click at [251, 125] on p "Thank you for using Bind!" at bounding box center [259, 126] width 129 height 7
click at [267, 115] on p "You have Tier 1 access via AppSumo" at bounding box center [259, 115] width 129 height 7
click at [311, 91] on p "Tier 1" at bounding box center [312, 97] width 30 height 12
click at [326, 46] on img at bounding box center [325, 46] width 9 height 9
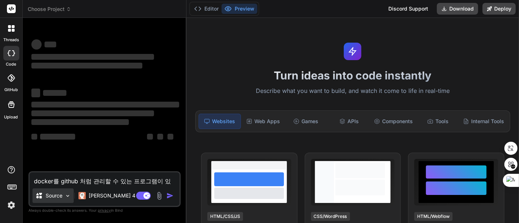
click at [57, 196] on p "Source" at bounding box center [54, 195] width 17 height 7
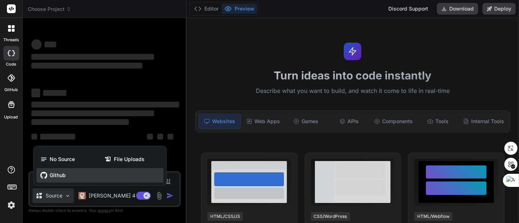
click at [58, 177] on span "Github" at bounding box center [58, 175] width 16 height 7
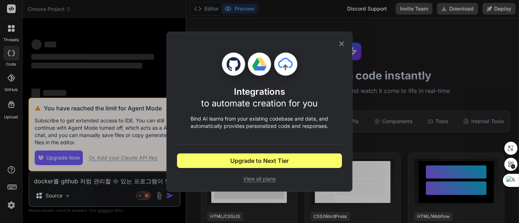
click at [344, 41] on icon at bounding box center [342, 43] width 5 height 5
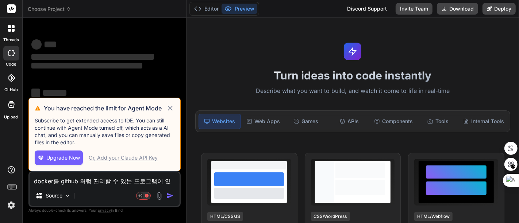
type textarea "x"
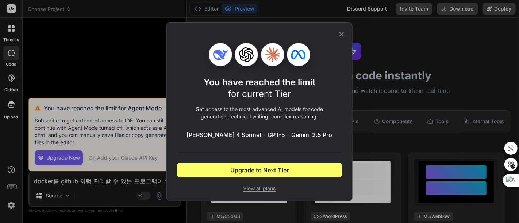
click at [257, 189] on span "View all plans" at bounding box center [259, 188] width 165 height 7
click at [372, 5] on div "You have reached the limit for current Tier Get access to the most advanced AI …" at bounding box center [259, 111] width 519 height 223
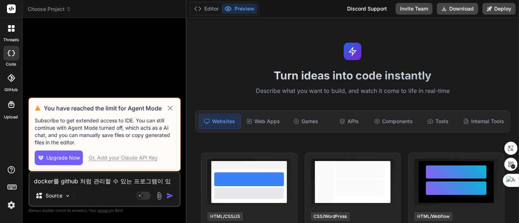
click at [366, 5] on div "Discord Support" at bounding box center [367, 9] width 49 height 12
click at [367, 5] on div "Discord Support" at bounding box center [367, 9] width 49 height 12
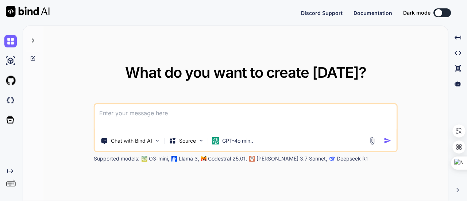
click at [167, 113] on textarea at bounding box center [246, 117] width 302 height 27
type textarea "x"
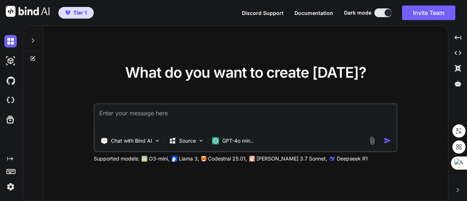
type textarea "H"
type textarea "x"
type textarea "He"
type textarea "x"
type textarea "Hel"
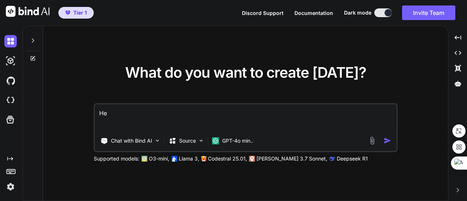
type textarea "x"
type textarea "Hell"
type textarea "x"
type textarea "Hello"
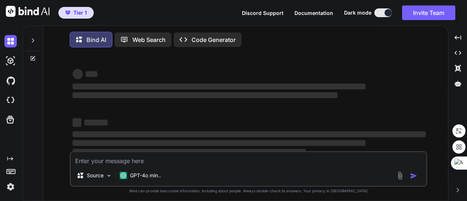
type textarea "x"
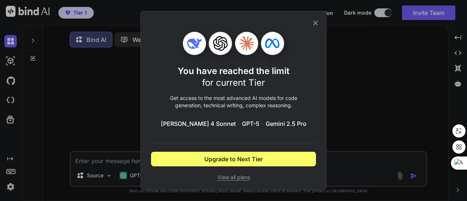
click at [315, 22] on icon at bounding box center [316, 23] width 5 height 5
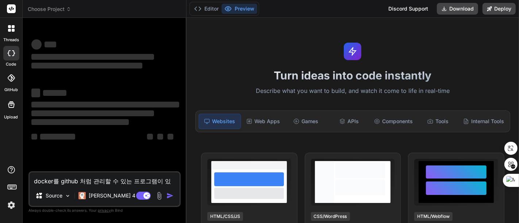
click at [9, 206] on img at bounding box center [11, 205] width 12 height 12
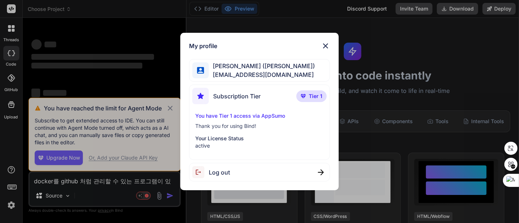
click at [216, 169] on span "Log out" at bounding box center [219, 172] width 21 height 9
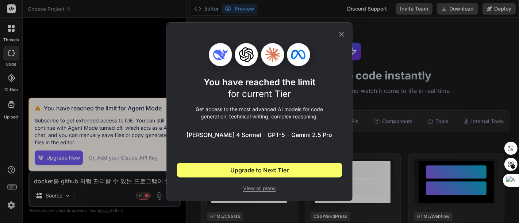
type textarea "x"
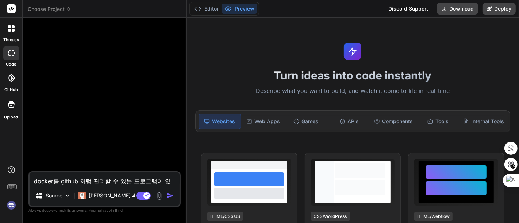
scroll to position [14, 0]
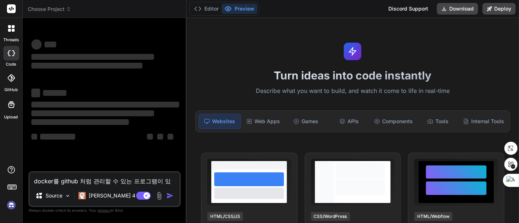
click at [10, 204] on img at bounding box center [11, 205] width 12 height 12
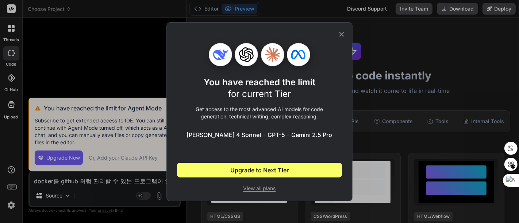
click at [343, 33] on icon at bounding box center [342, 34] width 5 height 5
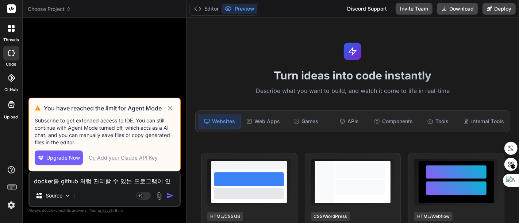
click at [170, 107] on icon at bounding box center [170, 108] width 8 height 9
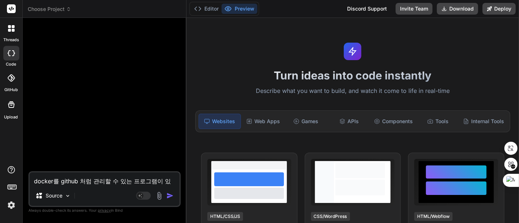
click at [123, 181] on textarea "docker를 github 처럼 관리할 수 있는 프로그램이 있어?" at bounding box center [105, 179] width 150 height 13
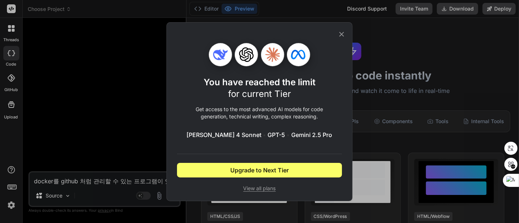
click at [341, 35] on icon at bounding box center [342, 34] width 8 height 8
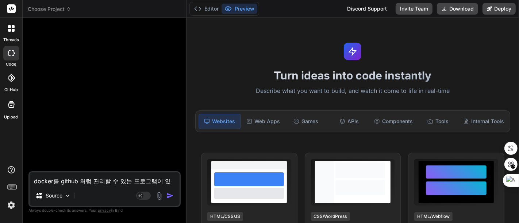
click at [10, 207] on img at bounding box center [11, 205] width 12 height 12
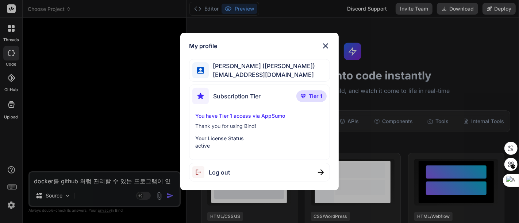
click at [243, 126] on p "Thank you for using Bind!" at bounding box center [259, 126] width 129 height 7
click at [252, 116] on p "You have Tier 1 access via AppSumo" at bounding box center [259, 115] width 129 height 7
click at [221, 169] on span "Log out" at bounding box center [219, 172] width 21 height 9
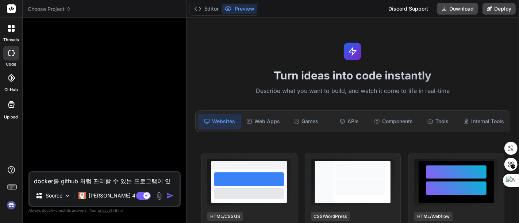
scroll to position [14, 0]
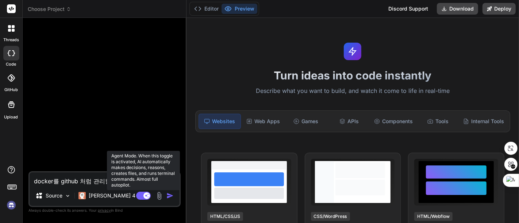
click at [144, 194] on rect at bounding box center [143, 196] width 15 height 8
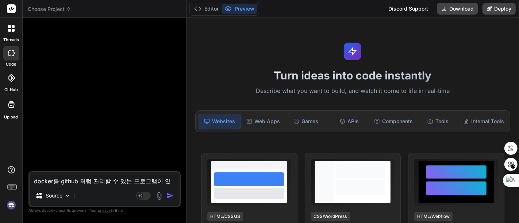
click at [10, 206] on img at bounding box center [11, 205] width 12 height 12
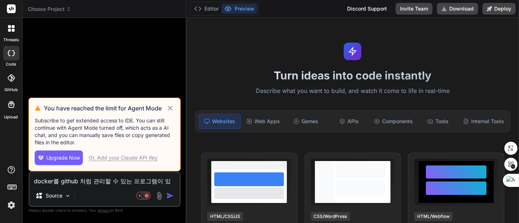
click at [171, 108] on icon at bounding box center [170, 108] width 5 height 5
type textarea "x"
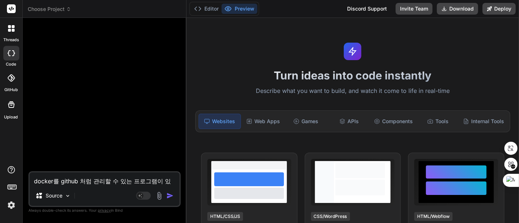
click at [106, 181] on textarea "docker를 github 처럼 관리할 수 있는 프로그램이 있어?" at bounding box center [105, 179] width 150 height 13
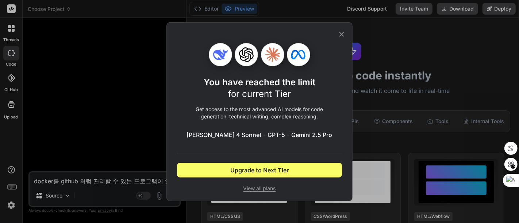
click at [342, 35] on icon at bounding box center [342, 34] width 8 height 8
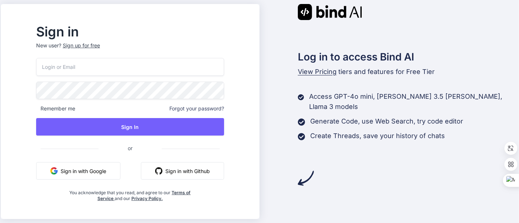
drag, startPoint x: 106, startPoint y: 170, endPoint x: 110, endPoint y: 170, distance: 4.4
click at [106, 170] on button "Sign in with Google" at bounding box center [78, 172] width 84 height 18
click at [104, 171] on button "Sign in with Google" at bounding box center [78, 172] width 84 height 18
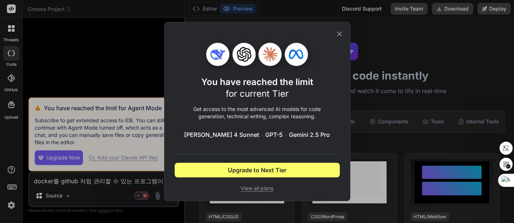
click at [10, 206] on div "You have reached the limit for current Tier Get access to the most advanced AI …" at bounding box center [257, 111] width 514 height 223
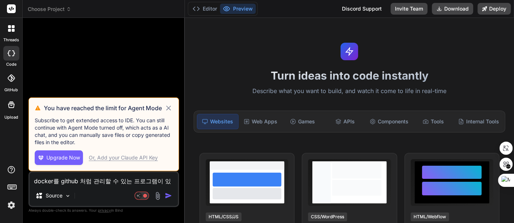
click at [10, 206] on img at bounding box center [11, 205] width 12 height 12
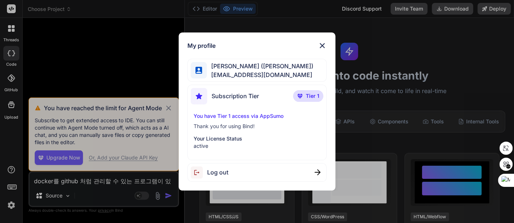
click at [219, 173] on span "Log out" at bounding box center [217, 172] width 21 height 9
type textarea "x"
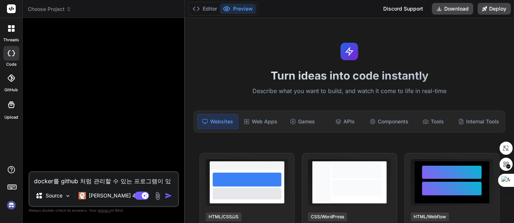
scroll to position [14, 0]
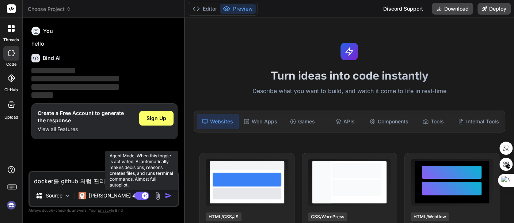
click at [137, 196] on rect at bounding box center [141, 196] width 15 height 8
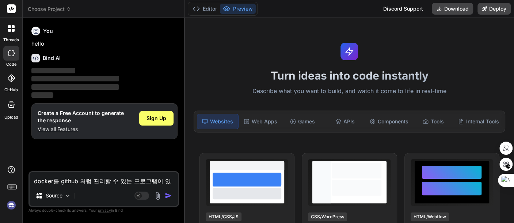
click at [11, 206] on img at bounding box center [11, 205] width 12 height 12
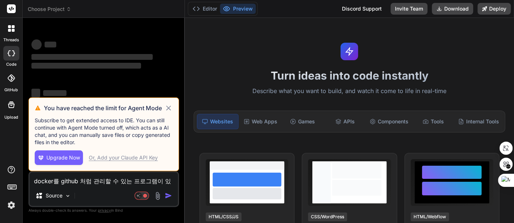
click at [169, 107] on icon at bounding box center [168, 108] width 8 height 9
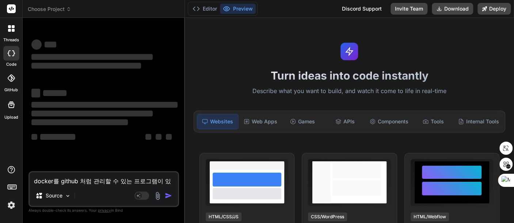
click at [98, 183] on div "threads code GitHub Upload Choose Project Created with Pixso. Bind AI Web Searc…" at bounding box center [257, 111] width 514 height 223
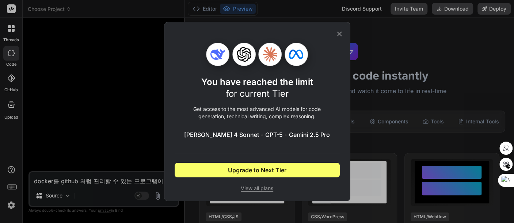
click at [340, 33] on icon at bounding box center [339, 34] width 5 height 5
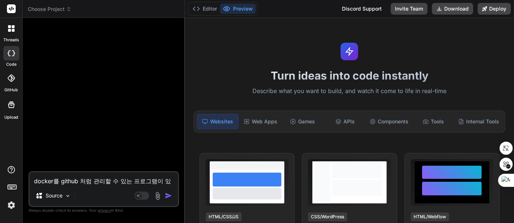
click at [11, 205] on img at bounding box center [11, 205] width 12 height 12
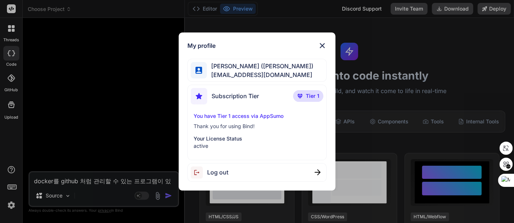
click at [218, 169] on span "Log out" at bounding box center [217, 172] width 21 height 9
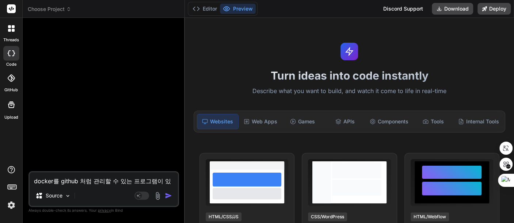
type textarea "x"
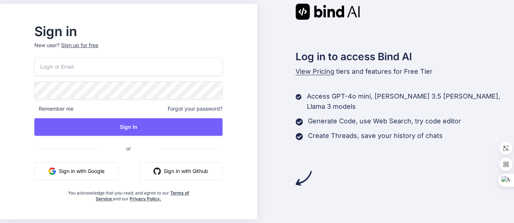
click at [102, 172] on button "Sign in with Google" at bounding box center [76, 172] width 84 height 18
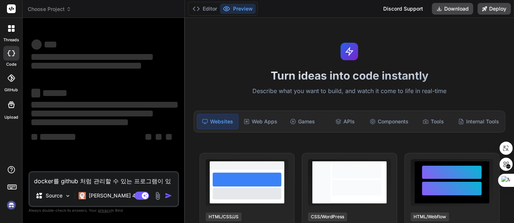
type textarea "x"
